Goal: Information Seeking & Learning: Learn about a topic

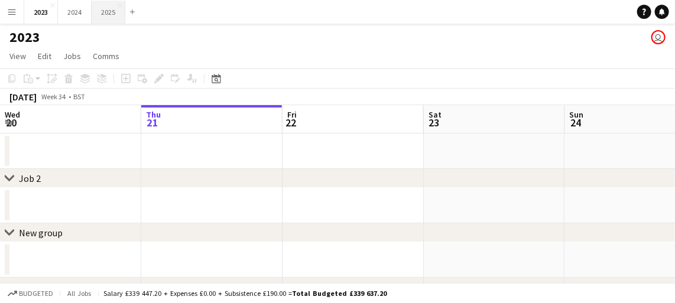
click at [111, 17] on button "2025 Close" at bounding box center [109, 12] width 34 height 23
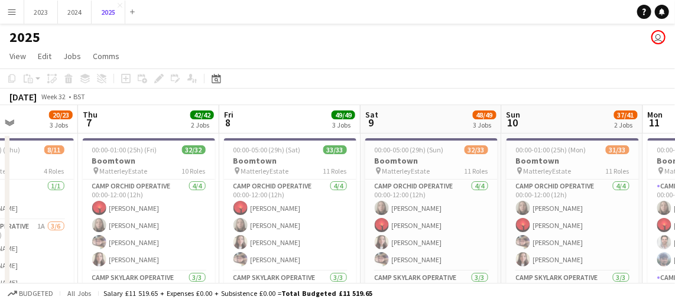
scroll to position [0, 283]
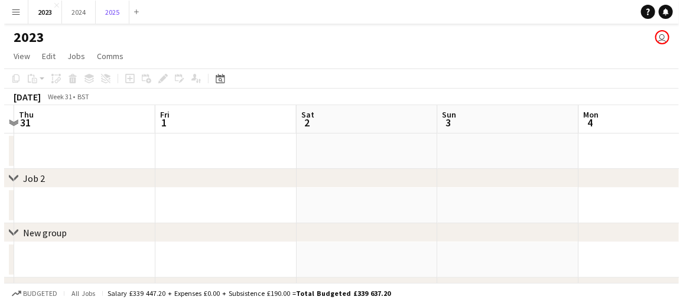
scroll to position [0, 476]
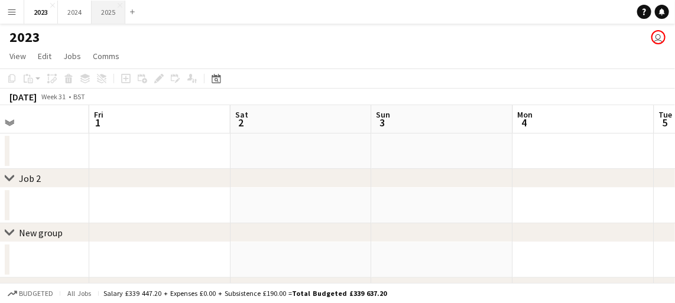
click at [113, 17] on button "2025 Close" at bounding box center [109, 12] width 34 height 23
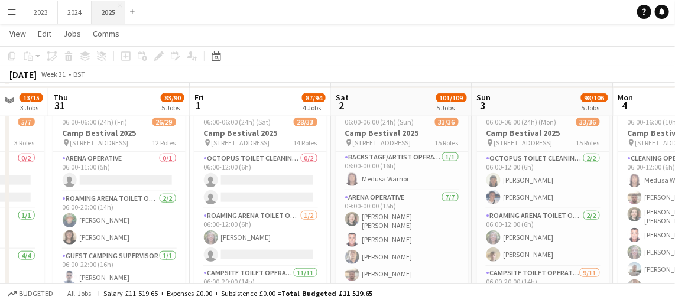
scroll to position [342, 0]
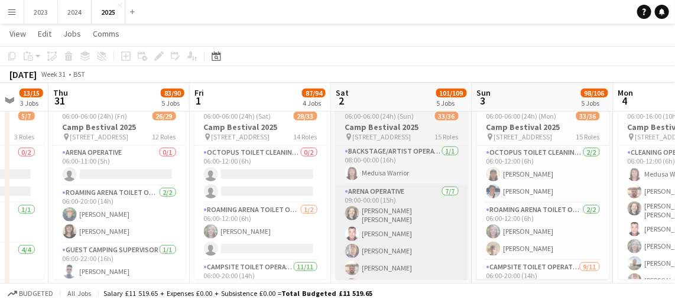
click at [398, 219] on app-card-role "Arena Operative [DATE] 09:00-00:00 (15h) [PERSON_NAME] [PERSON_NAME] [PERSON_NA…" at bounding box center [402, 258] width 132 height 147
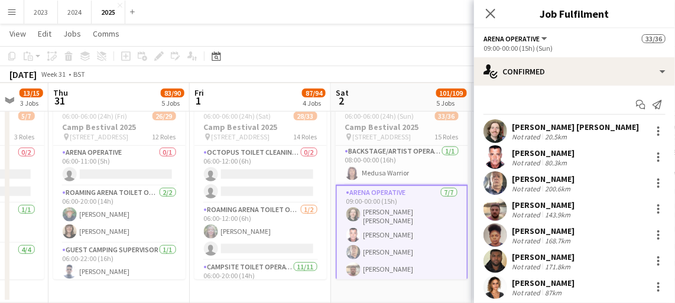
click at [561, 132] on div "20.5km" at bounding box center [556, 136] width 27 height 9
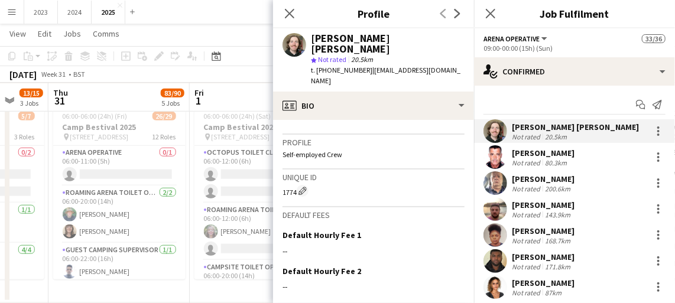
scroll to position [628, 0]
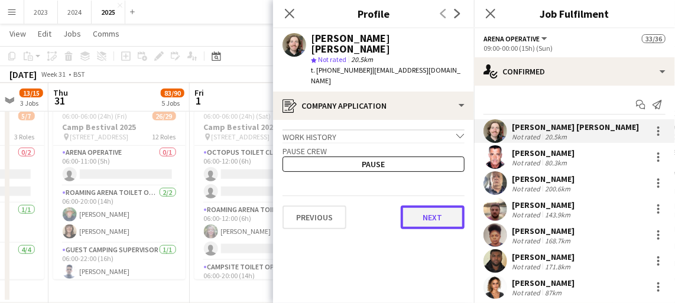
click at [431, 206] on button "Next" at bounding box center [433, 218] width 64 height 24
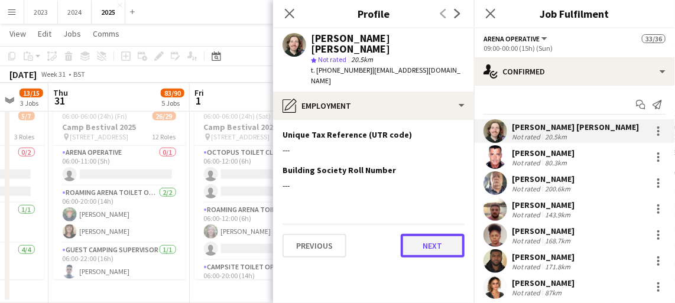
click at [433, 234] on button "Next" at bounding box center [433, 246] width 64 height 24
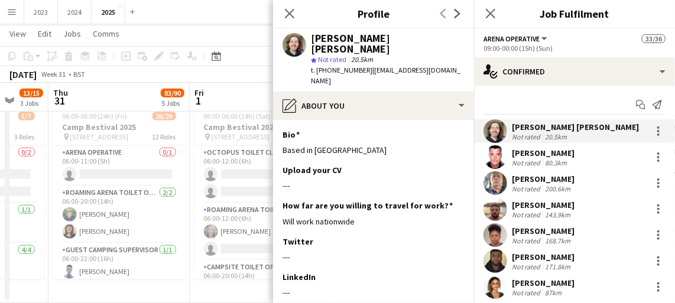
scroll to position [121, 0]
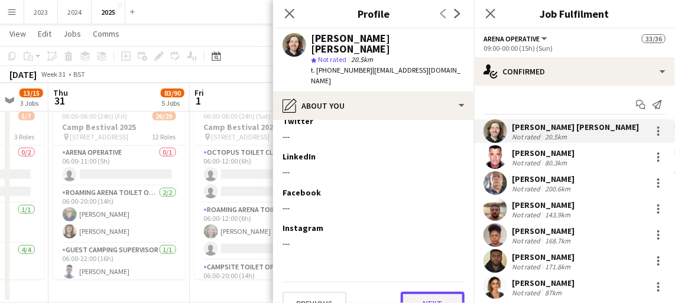
click at [430, 292] on button "Next" at bounding box center [433, 304] width 64 height 24
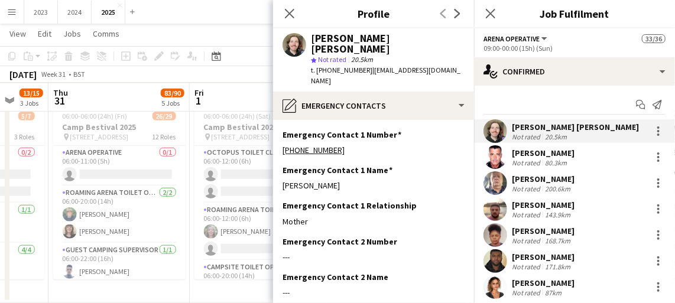
scroll to position [85, 0]
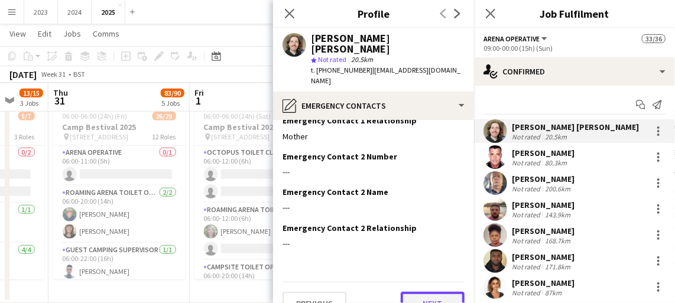
click at [428, 292] on button "Next" at bounding box center [433, 304] width 64 height 24
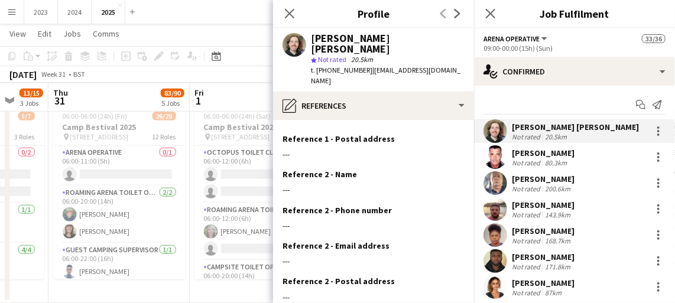
scroll to position [156, 0]
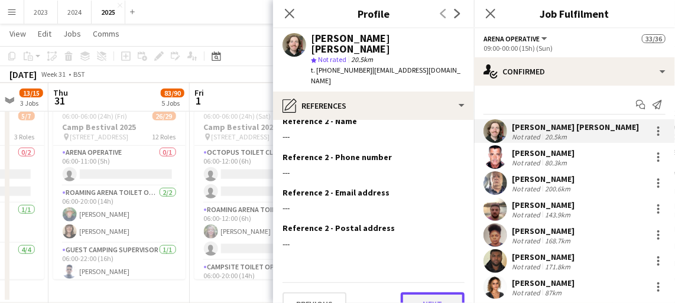
click at [426, 293] on button "Next" at bounding box center [433, 305] width 64 height 24
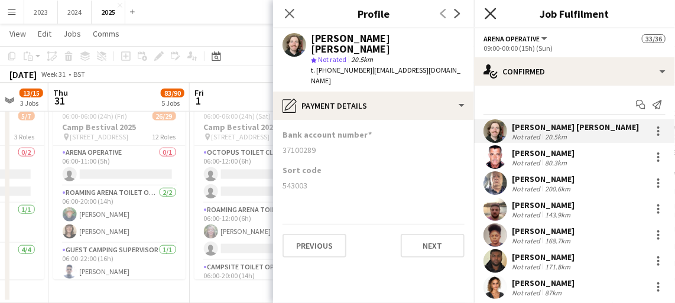
click at [487, 14] on icon "Close pop-in" at bounding box center [490, 13] width 11 height 11
